Goal: Information Seeking & Learning: Learn about a topic

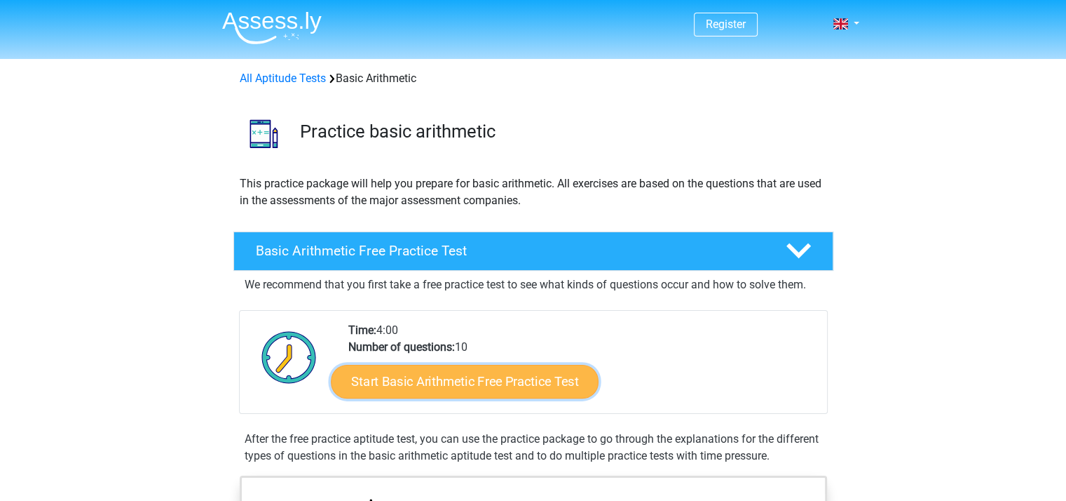
click at [500, 391] on link "Start Basic Arithmetic Free Practice Test" at bounding box center [465, 381] width 268 height 34
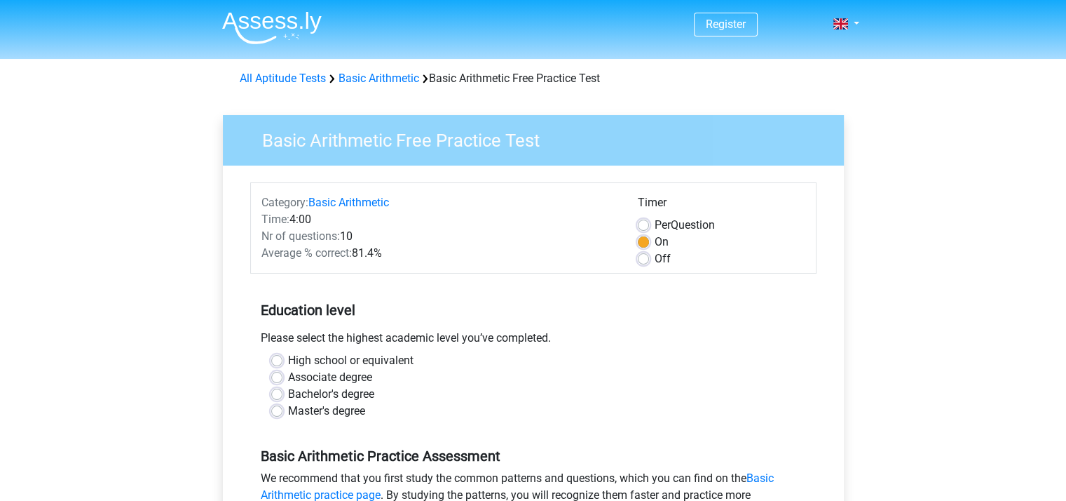
click at [288, 362] on label "High school or equivalent" at bounding box center [351, 360] width 126 height 17
click at [279, 362] on input "High school or equivalent" at bounding box center [276, 359] width 11 height 14
radio input "true"
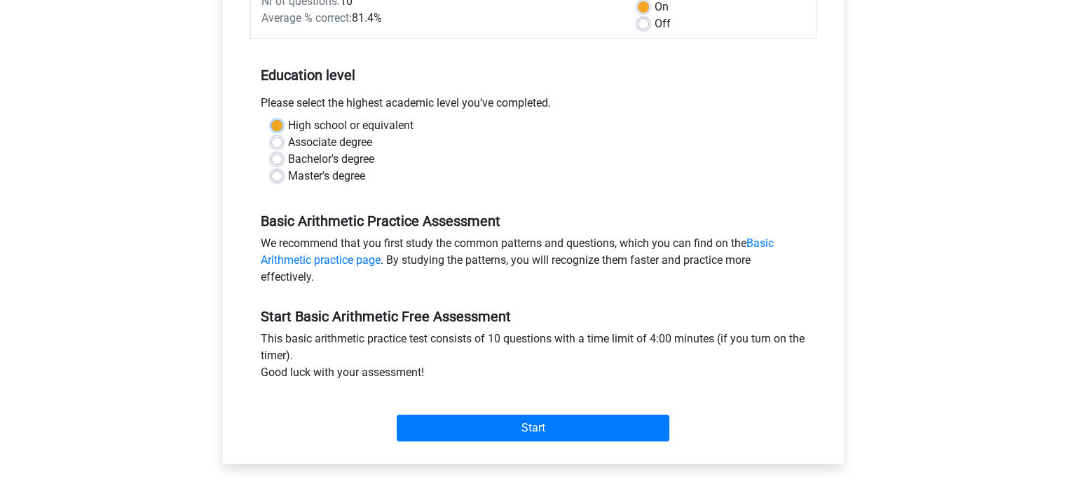
scroll to position [236, 0]
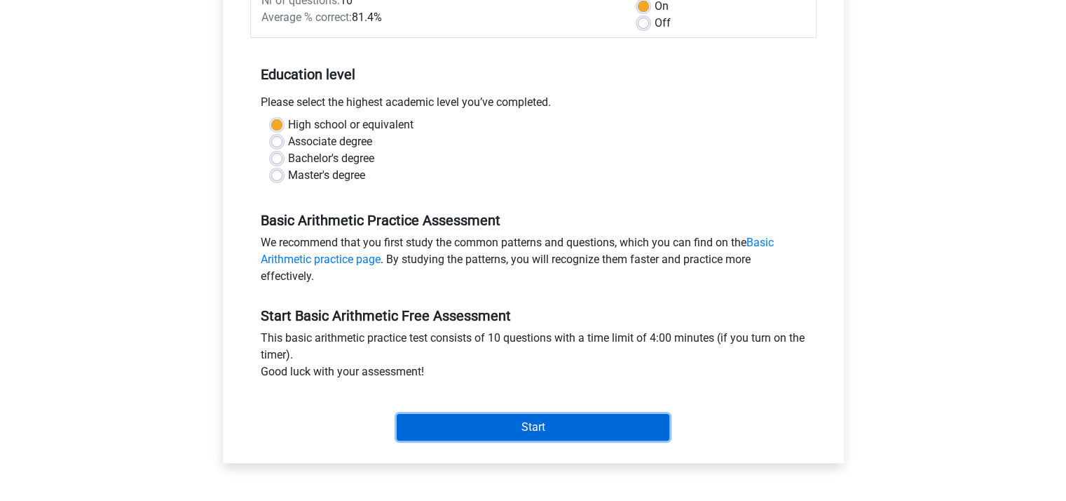
click at [560, 414] on input "Start" at bounding box center [533, 427] width 273 height 27
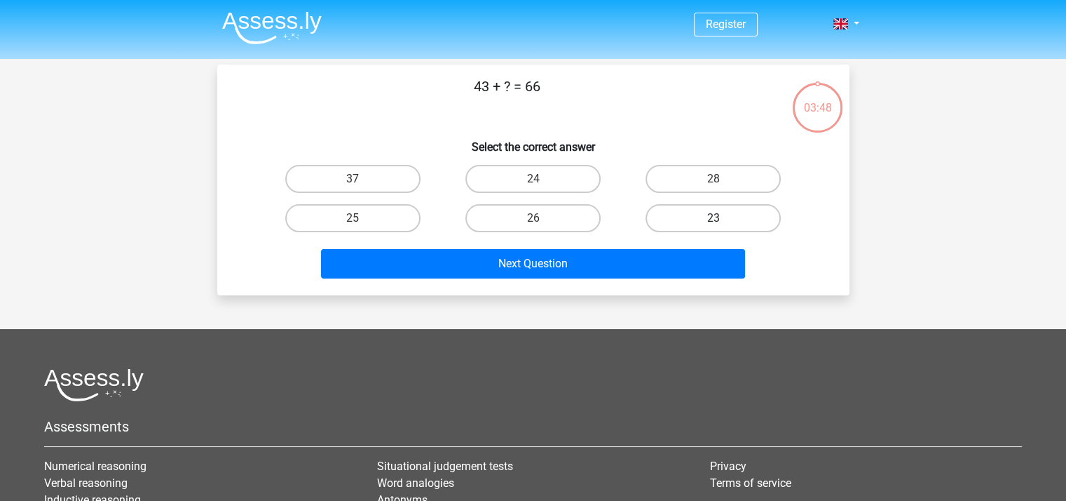
click at [724, 219] on label "23" at bounding box center [713, 218] width 135 height 28
click at [723, 219] on input "23" at bounding box center [718, 222] width 9 height 9
radio input "true"
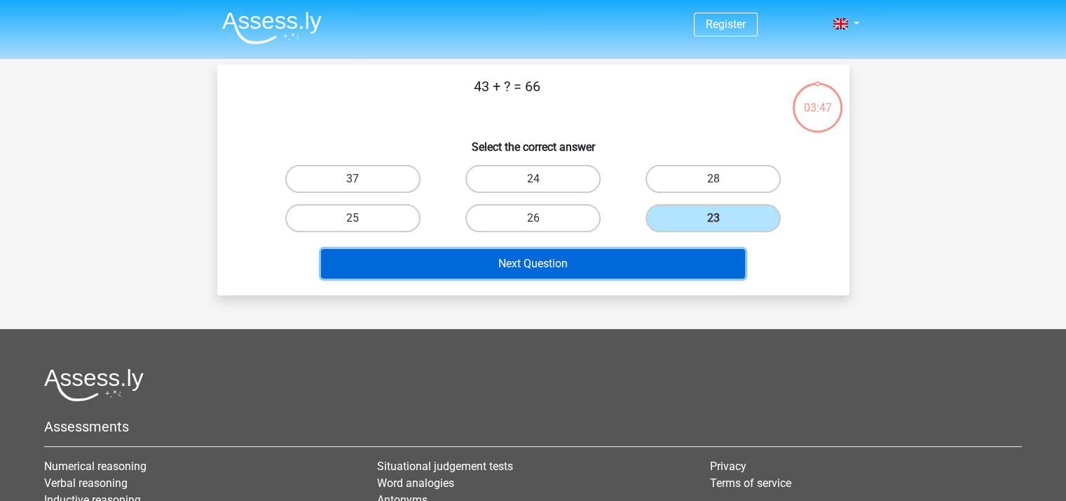
click at [679, 264] on button "Next Question" at bounding box center [533, 263] width 424 height 29
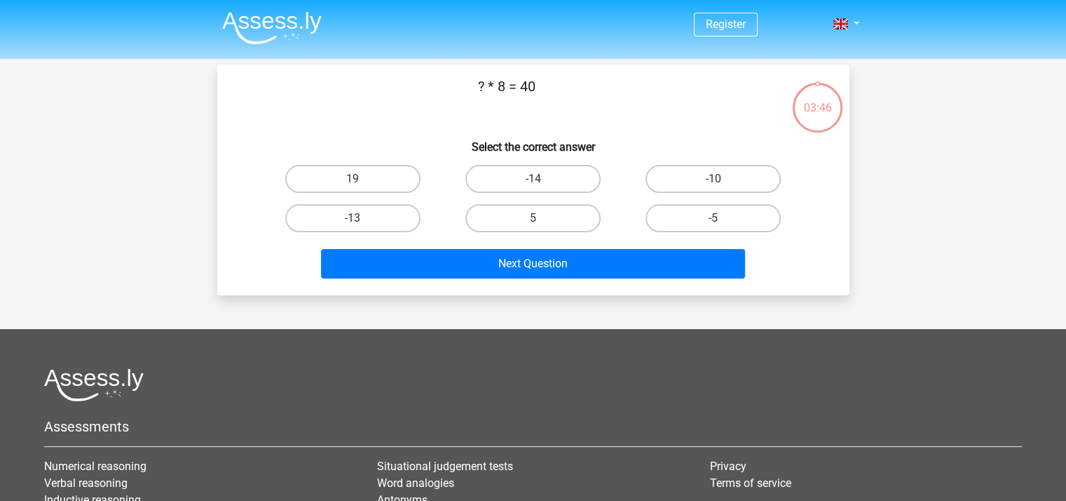
scroll to position [65, 0]
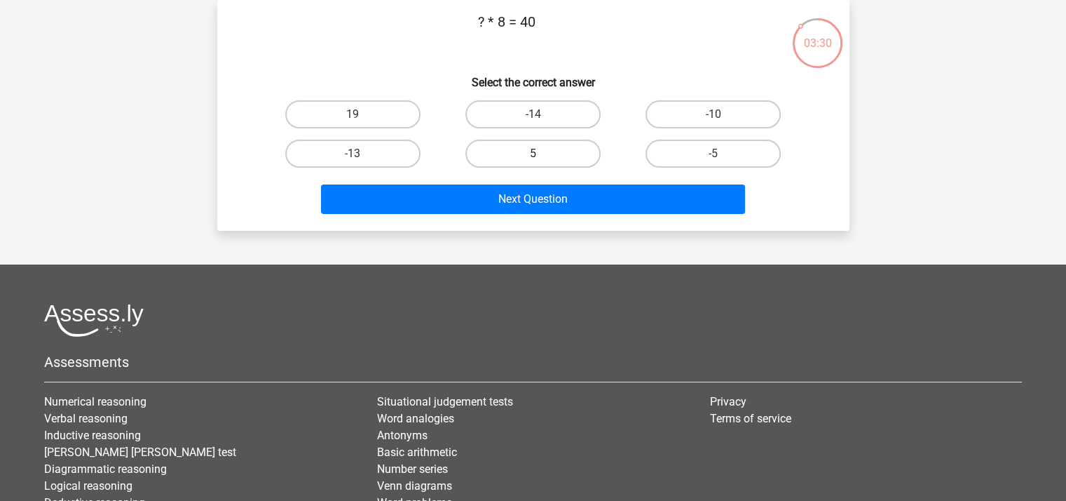
click at [528, 158] on label "5" at bounding box center [533, 154] width 135 height 28
click at [533, 158] on input "5" at bounding box center [537, 158] width 9 height 9
radio input "true"
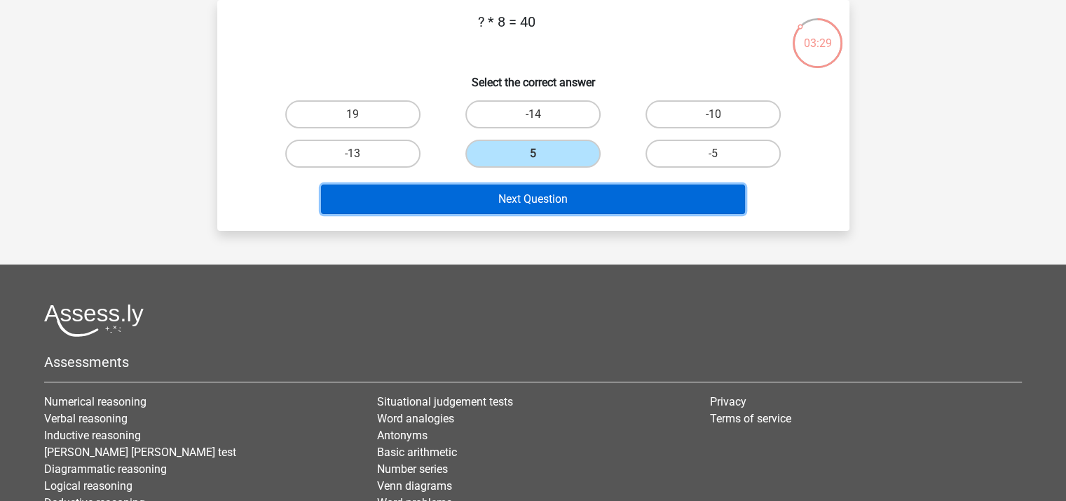
click at [536, 200] on button "Next Question" at bounding box center [533, 198] width 424 height 29
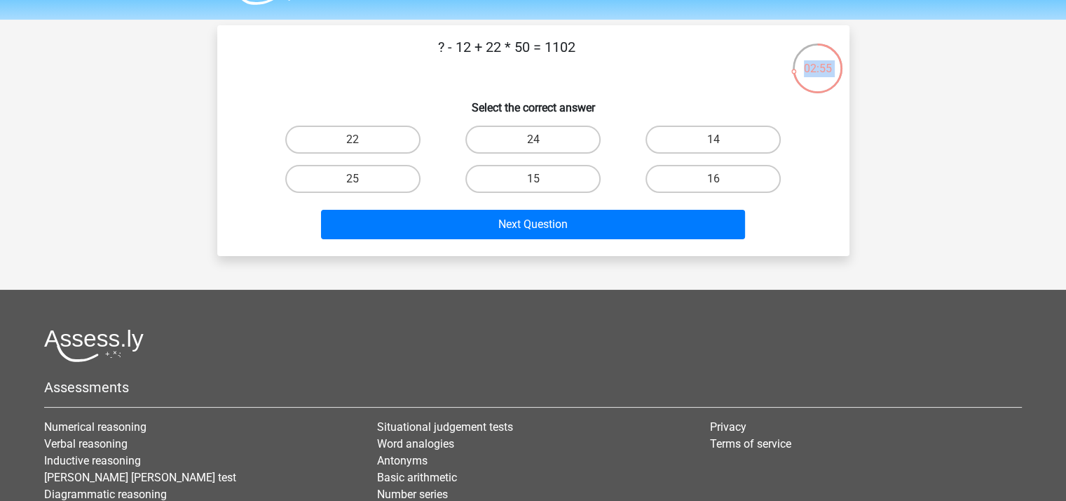
scroll to position [0, 0]
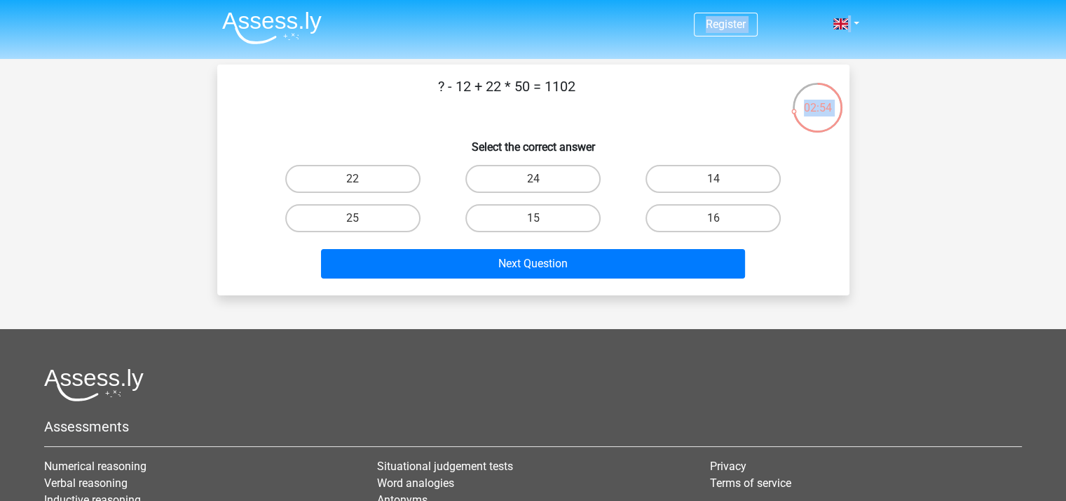
drag, startPoint x: 439, startPoint y: 20, endPoint x: 593, endPoint y: 73, distance: 163.2
click at [593, 73] on div "? - 12 + 22 * 50 = 1102 Select the correct answer 22 24 14" at bounding box center [533, 180] width 632 height 231
copy p "? - 12 + 22 * 50 = 1102"
